Goal: Navigation & Orientation: Find specific page/section

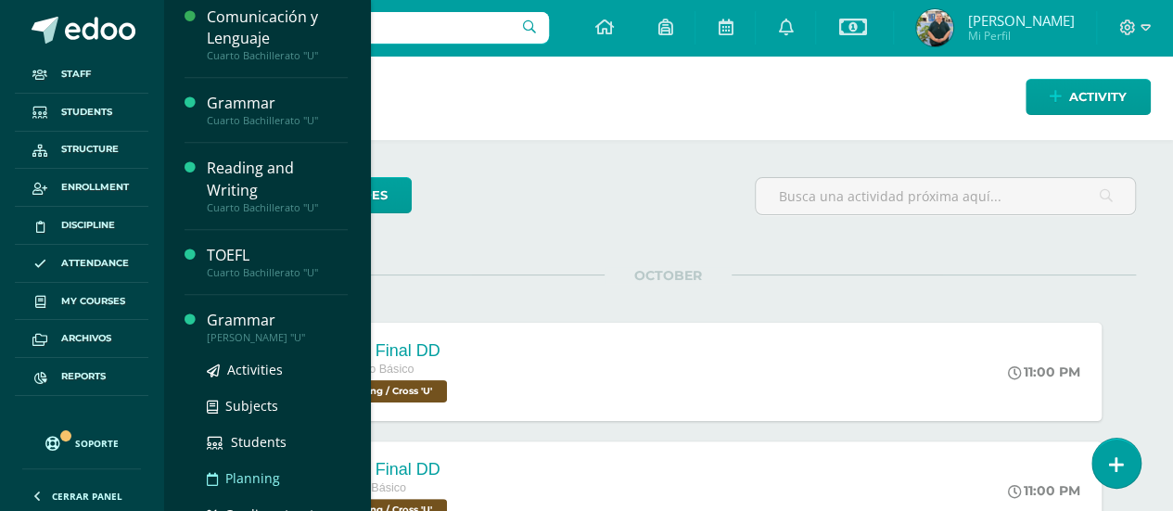
scroll to position [968, 0]
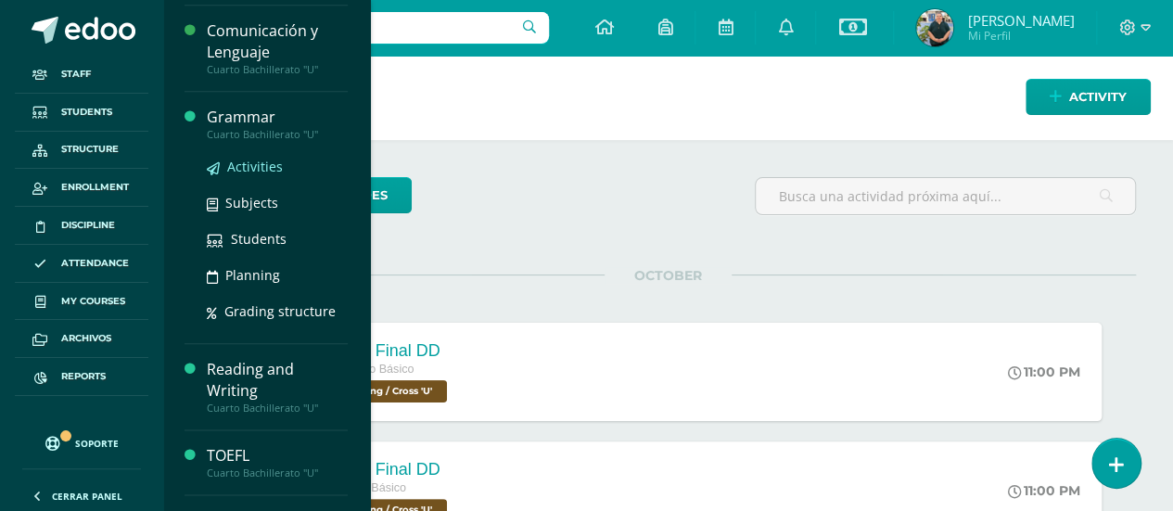
click at [250, 159] on span "Activities" at bounding box center [255, 167] width 56 height 18
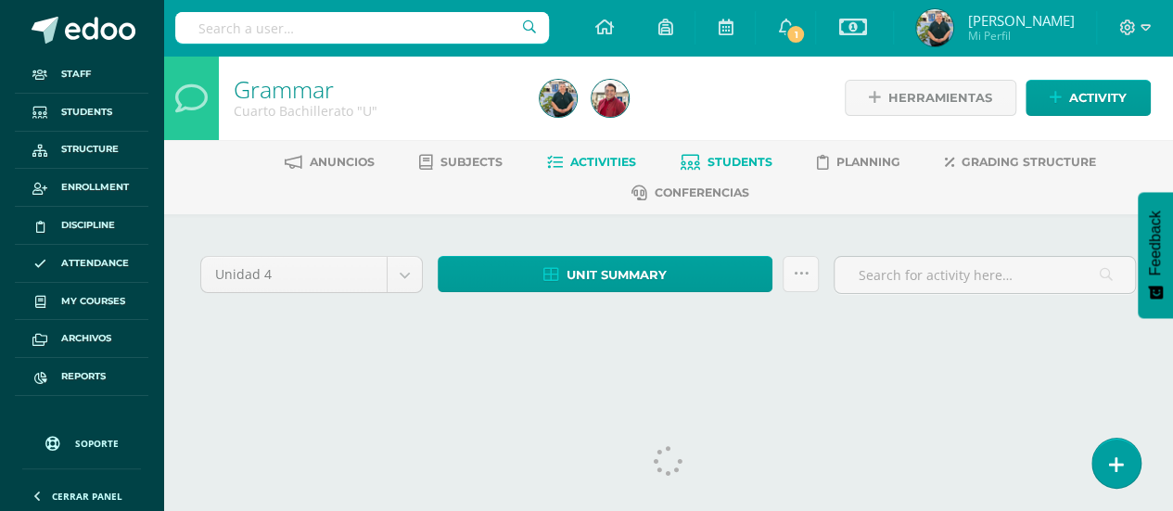
click at [747, 161] on span "Students" at bounding box center [740, 162] width 65 height 14
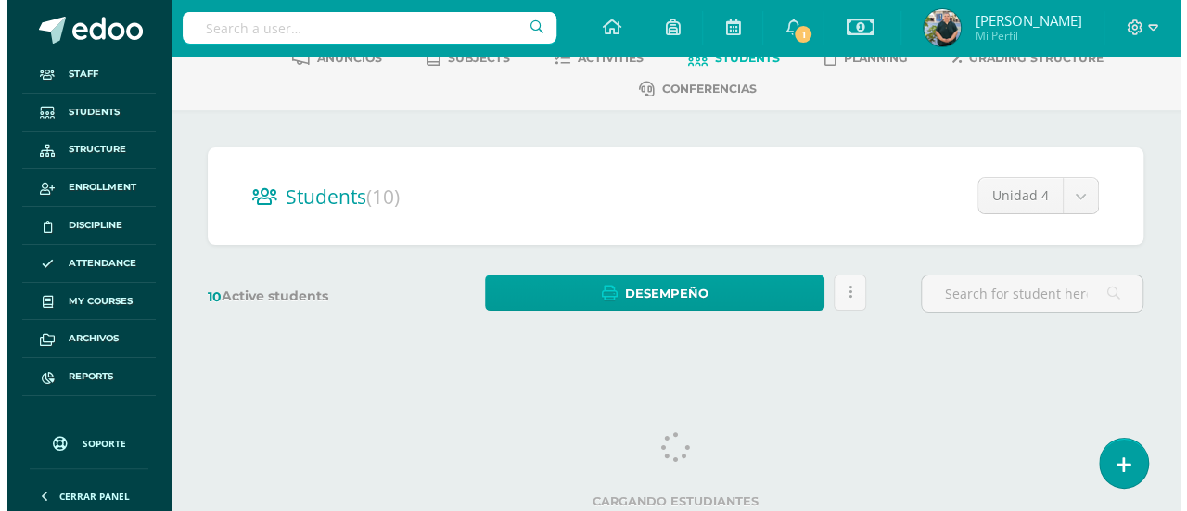
scroll to position [107, 0]
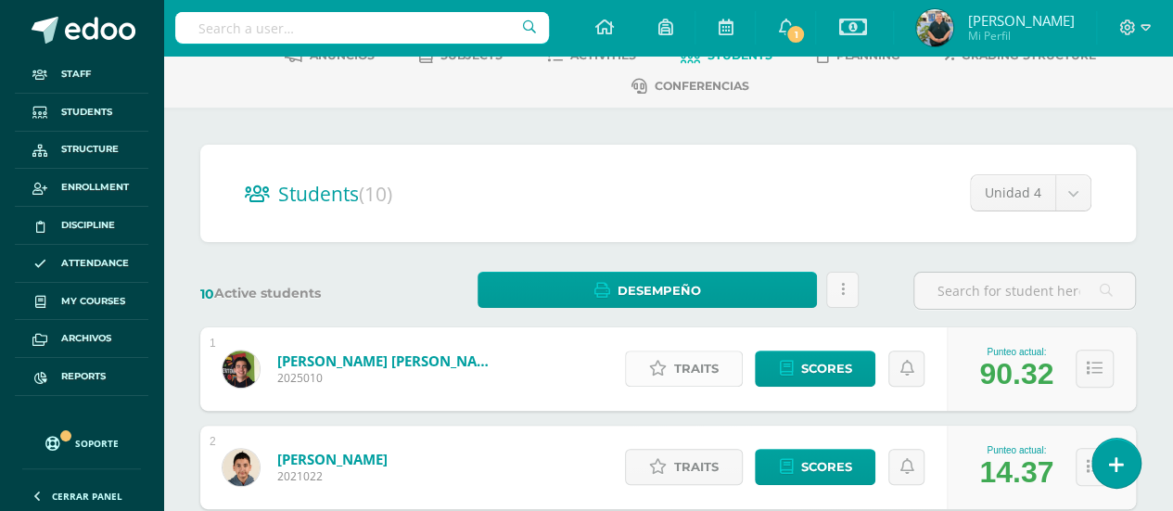
click at [685, 361] on span "Traits" at bounding box center [696, 369] width 45 height 34
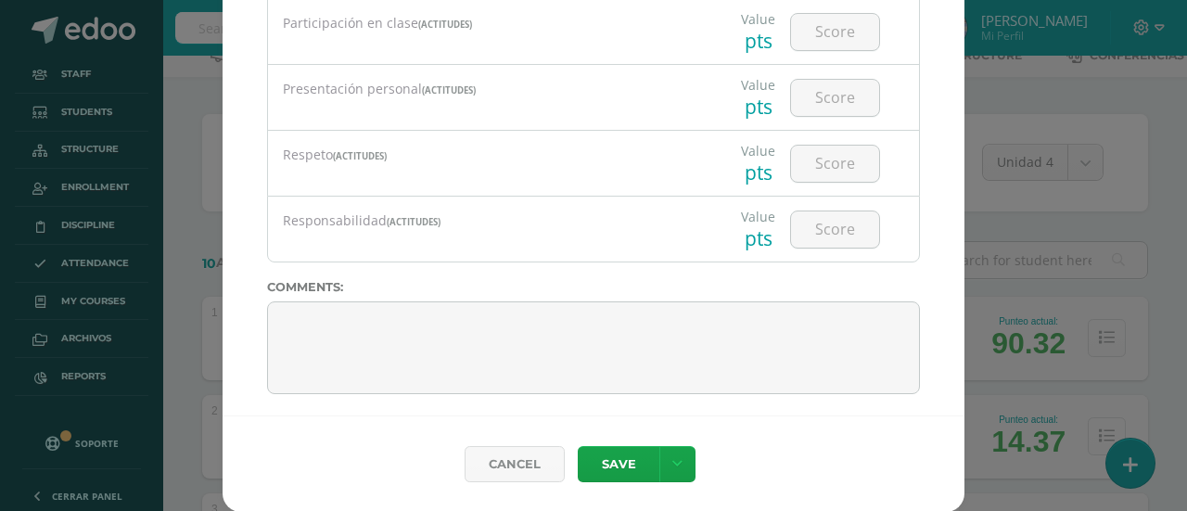
scroll to position [2903, 0]
